Goal: Task Accomplishment & Management: Manage account settings

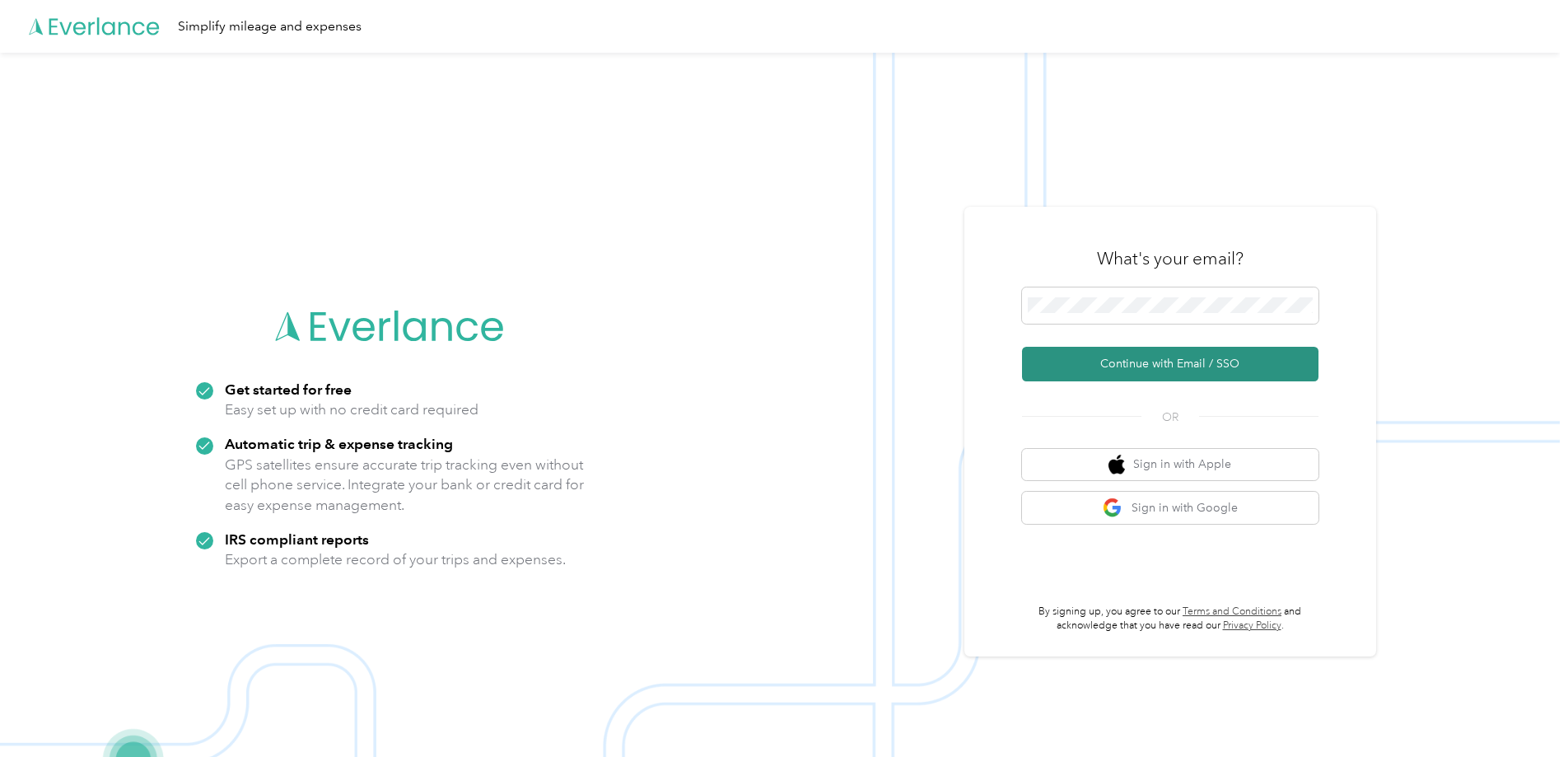
click at [1121, 369] on button "Continue with Email / SSO" at bounding box center [1169, 364] width 296 height 35
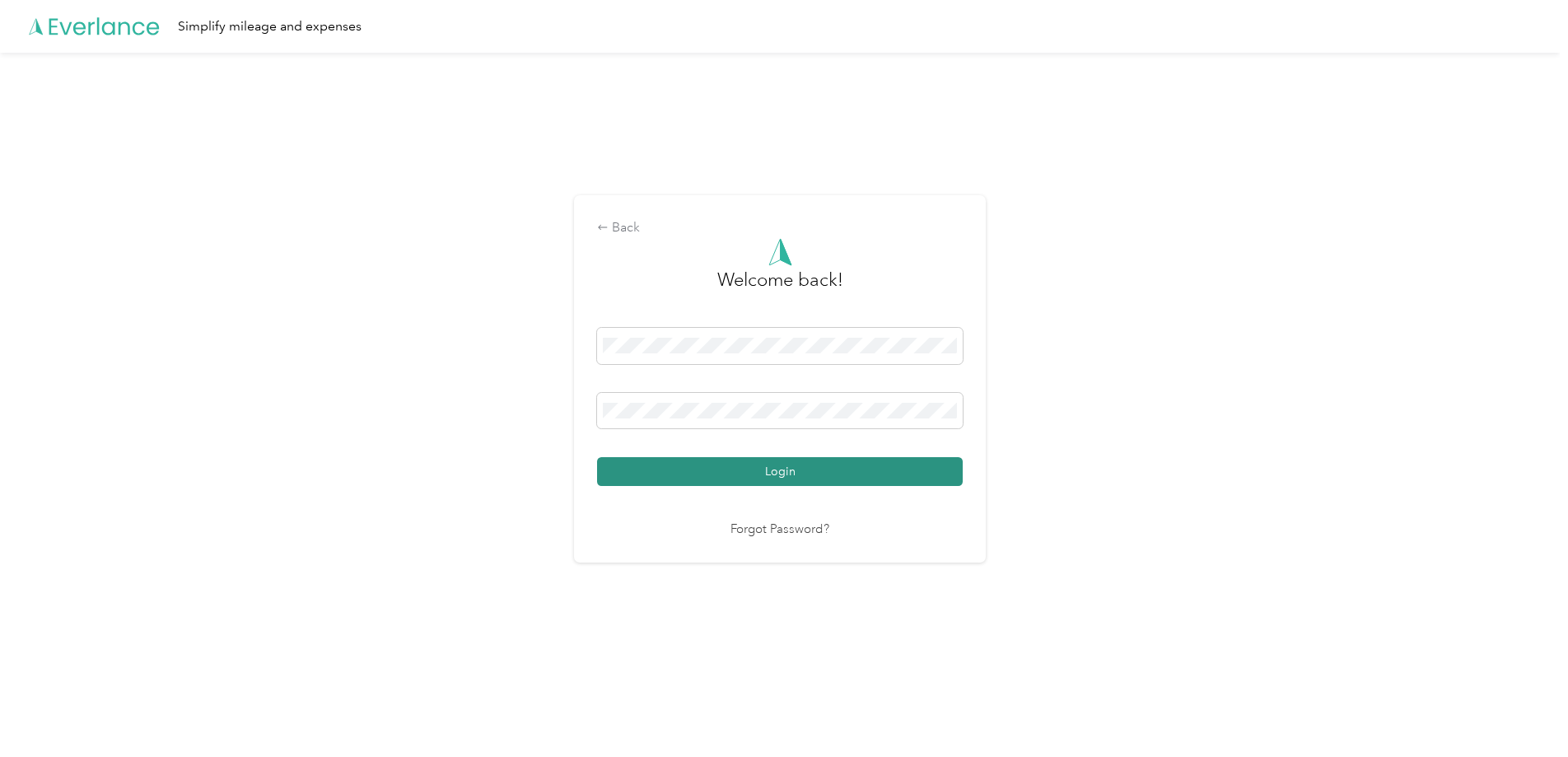
click at [748, 467] on button "Login" at bounding box center [779, 471] width 366 height 29
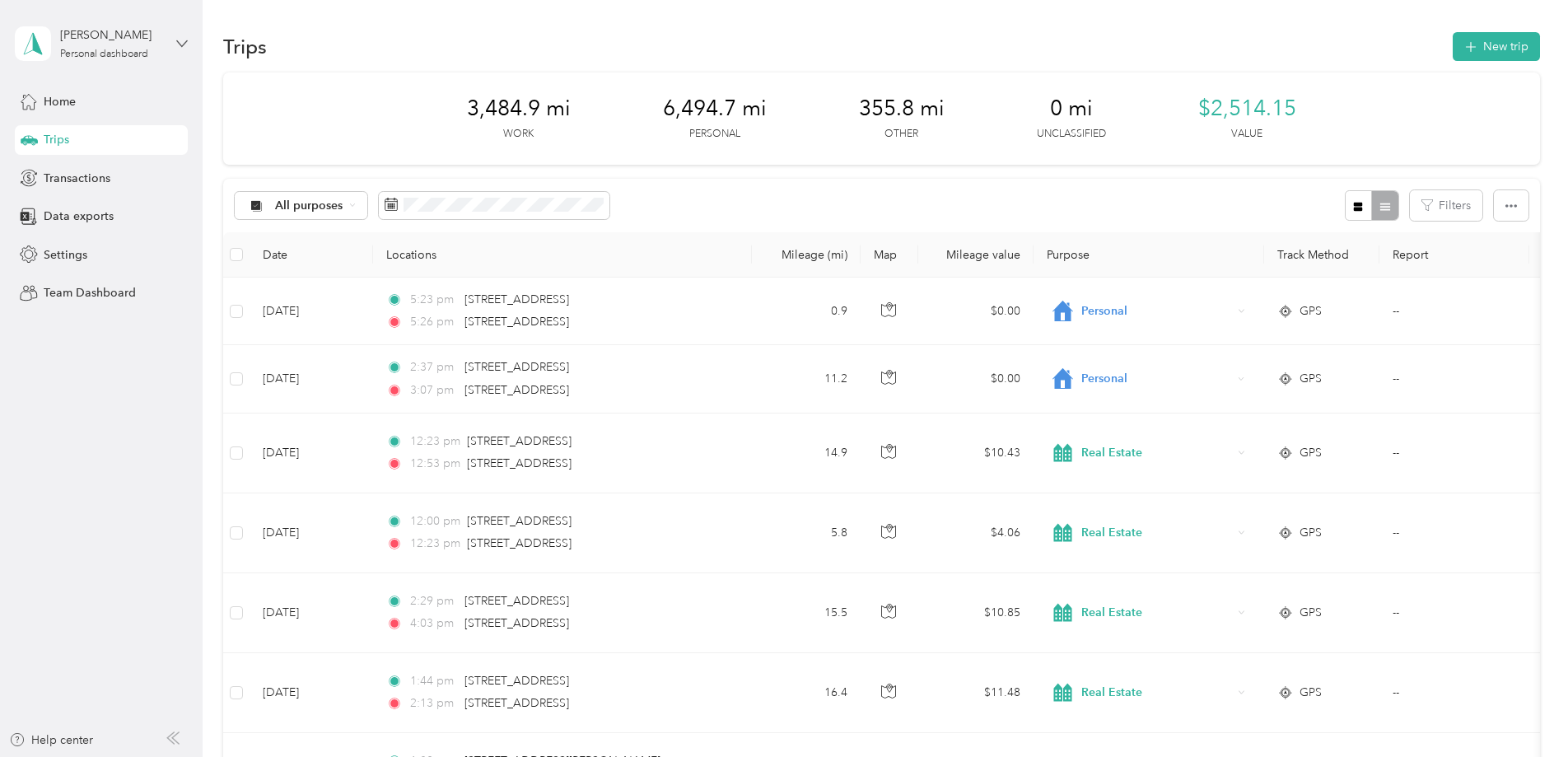
click at [182, 45] on icon at bounding box center [181, 43] width 11 height 11
click at [52, 135] on div "Log out" at bounding box center [61, 135] width 63 height 17
